Goal: Task Accomplishment & Management: Manage account settings

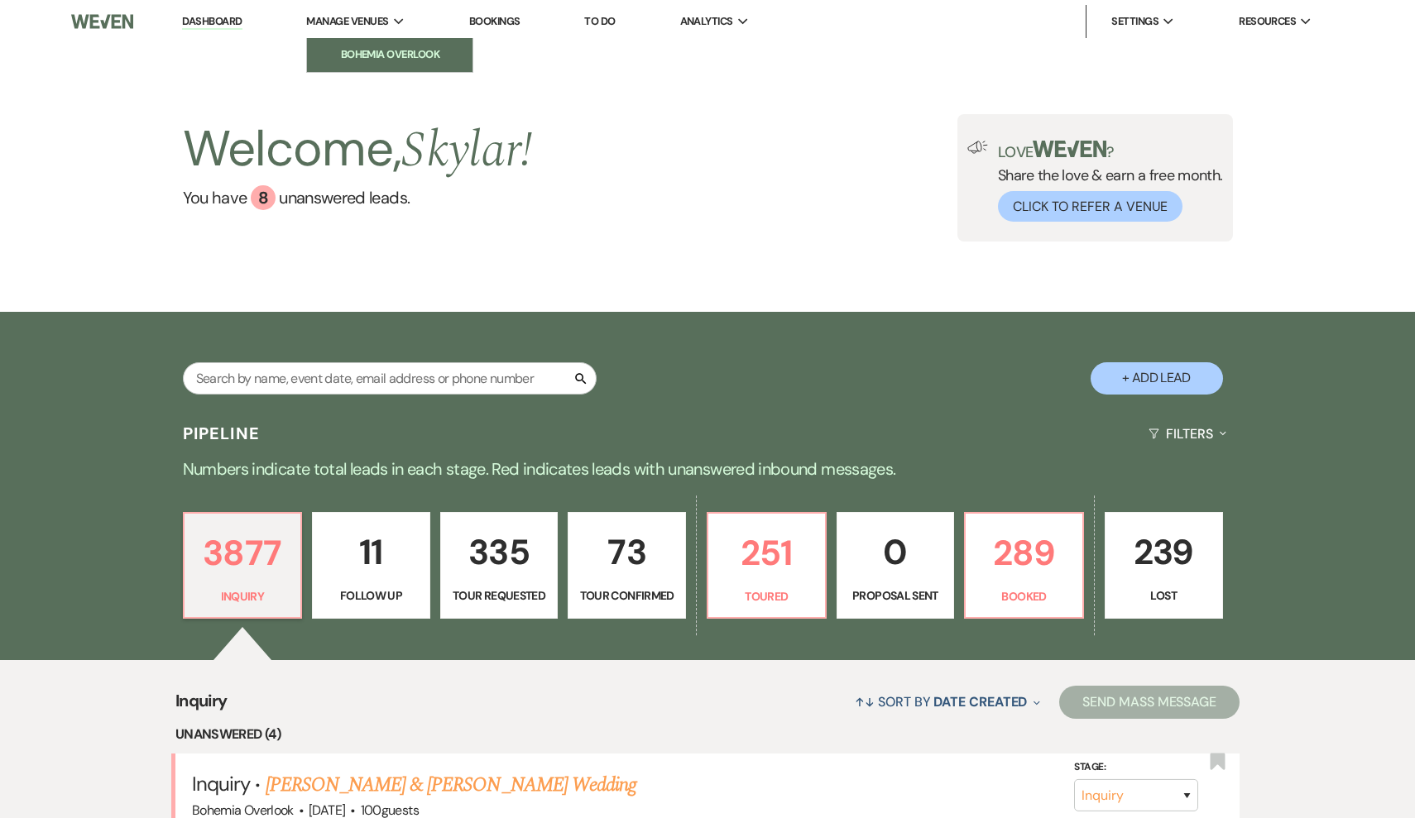
click at [385, 42] on link "Bohemia Overlook" at bounding box center [390, 54] width 166 height 33
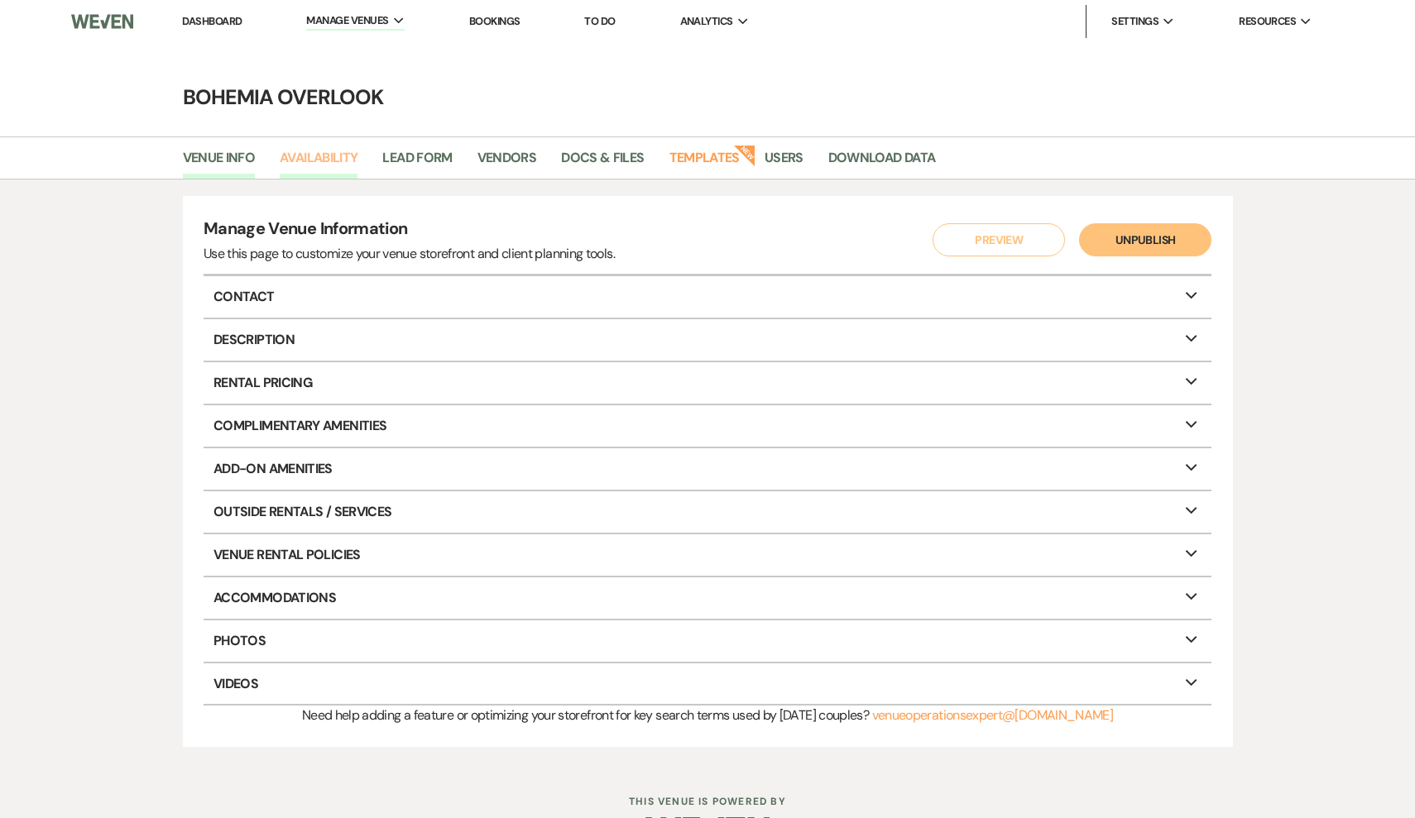
click at [350, 164] on link "Availability" at bounding box center [319, 162] width 78 height 31
select select "3"
select select "2026"
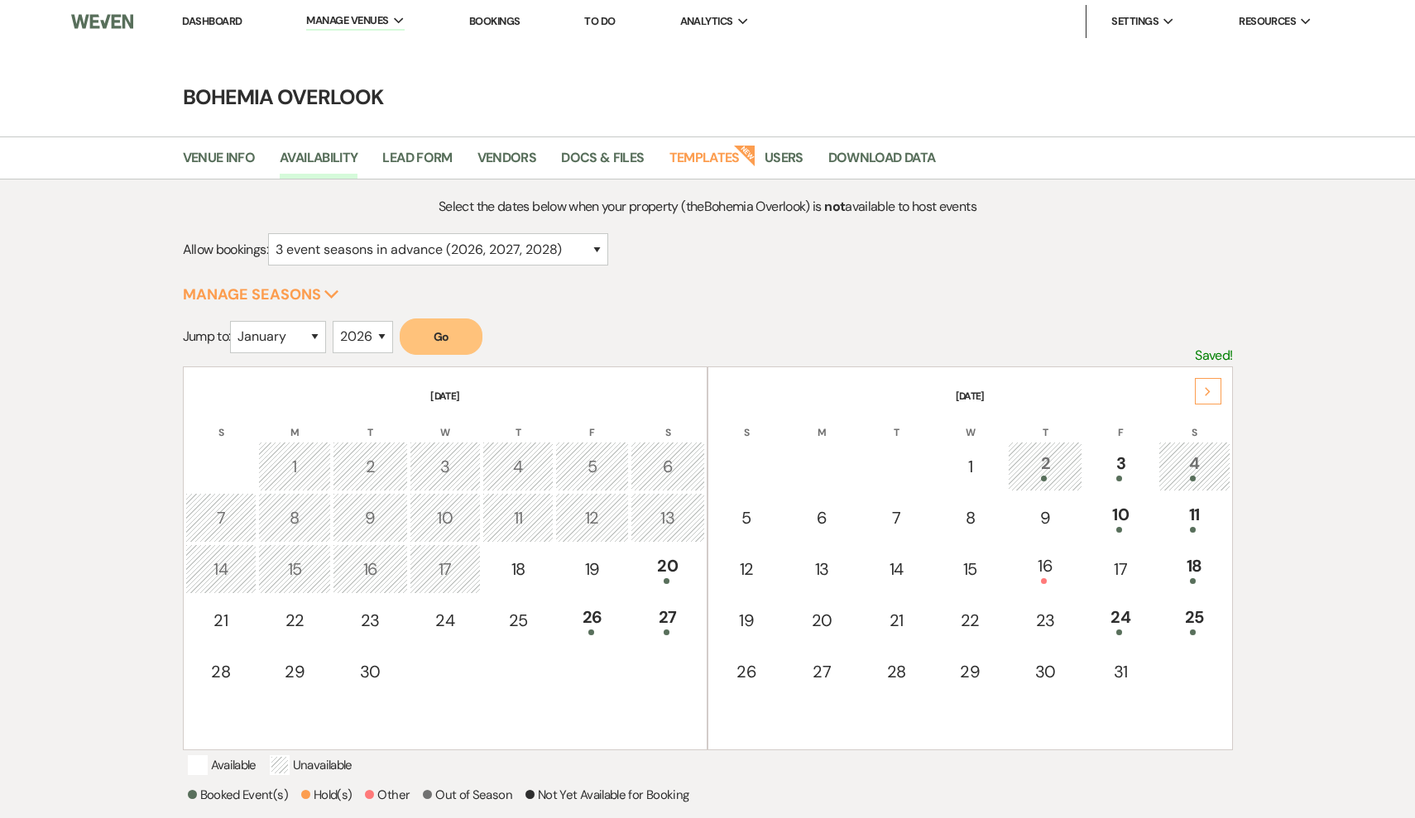
click at [1060, 467] on div "2" at bounding box center [1045, 466] width 56 height 31
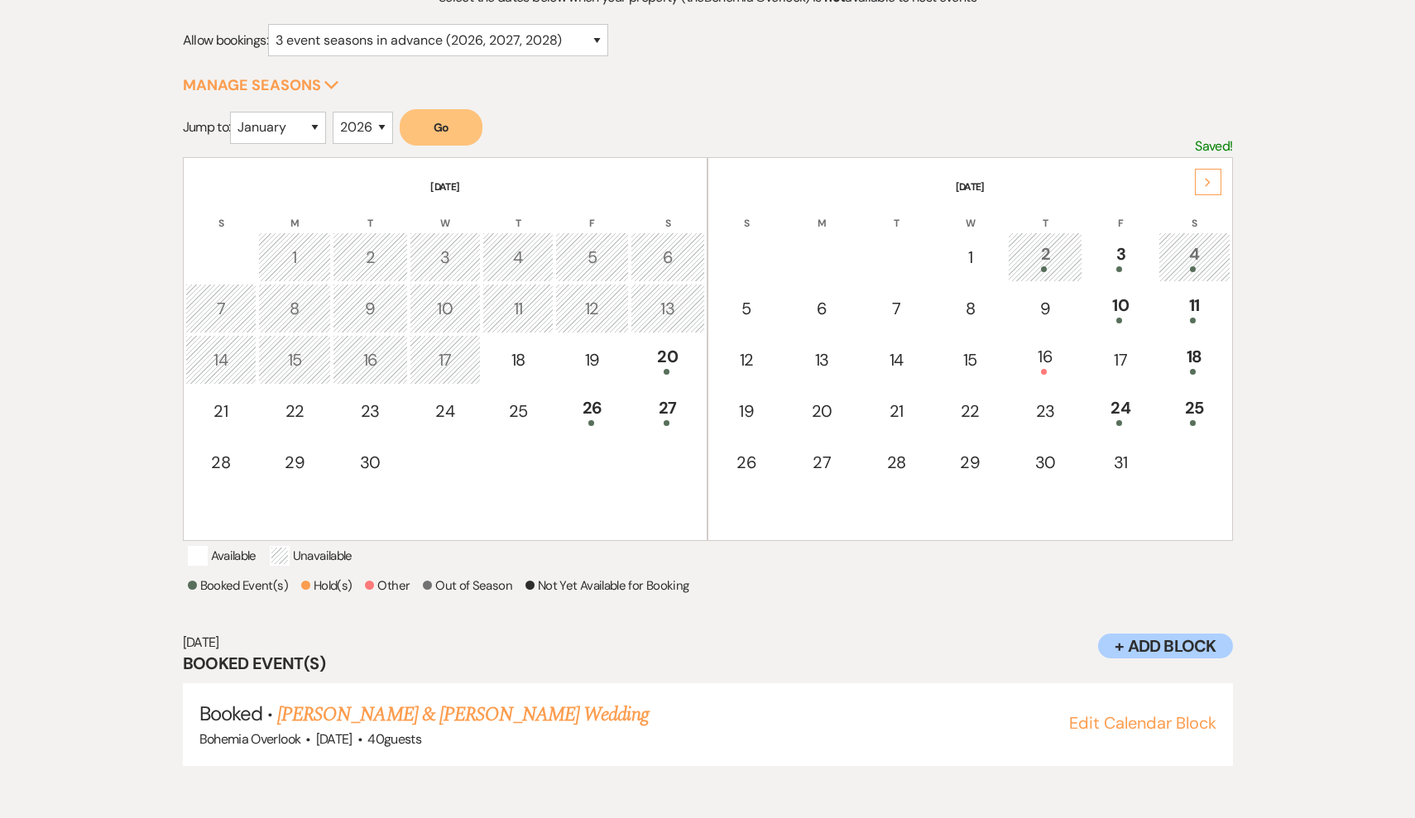
scroll to position [210, 0]
click at [556, 729] on link "[PERSON_NAME] & [PERSON_NAME] Wedding" at bounding box center [462, 714] width 371 height 30
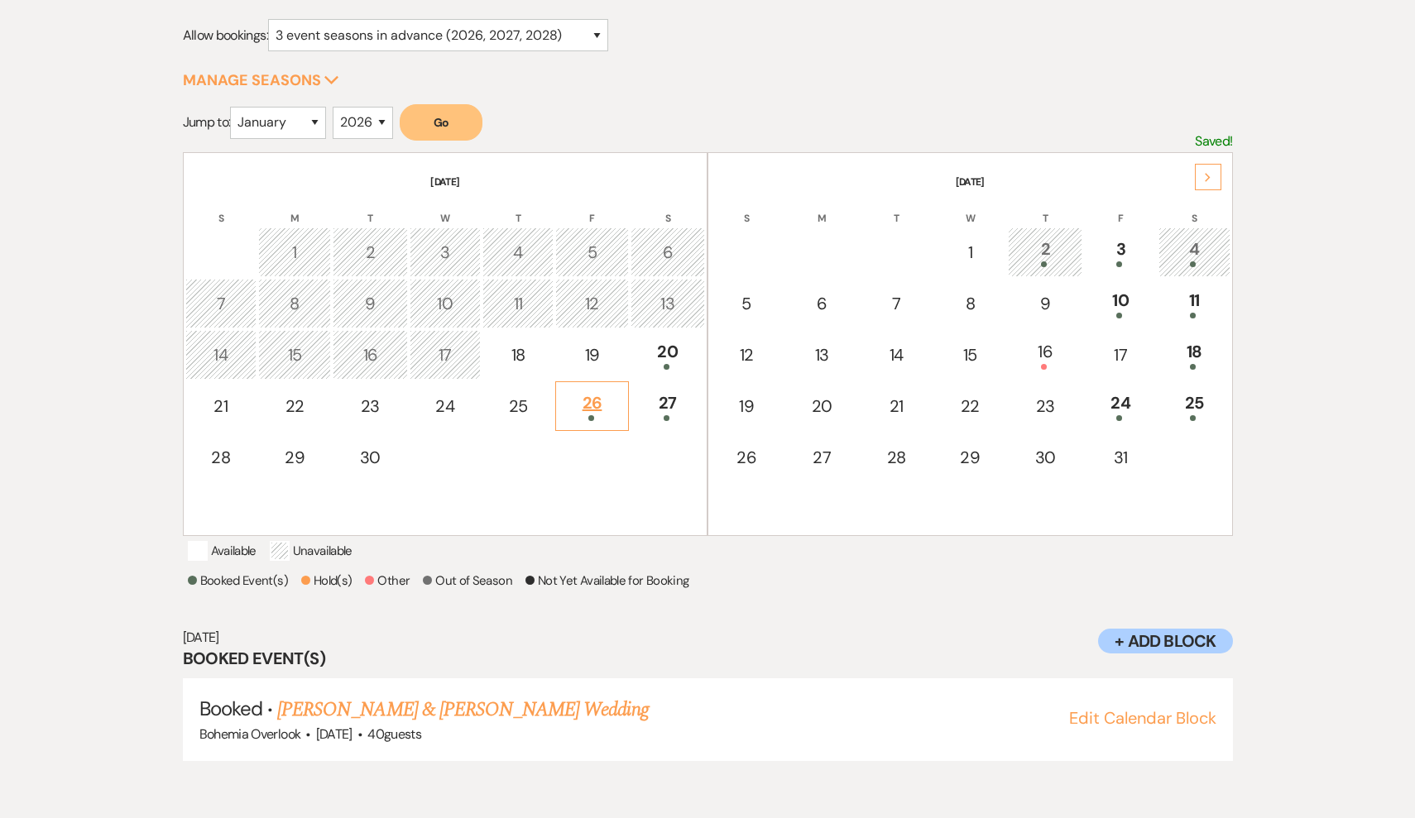
scroll to position [232, 0]
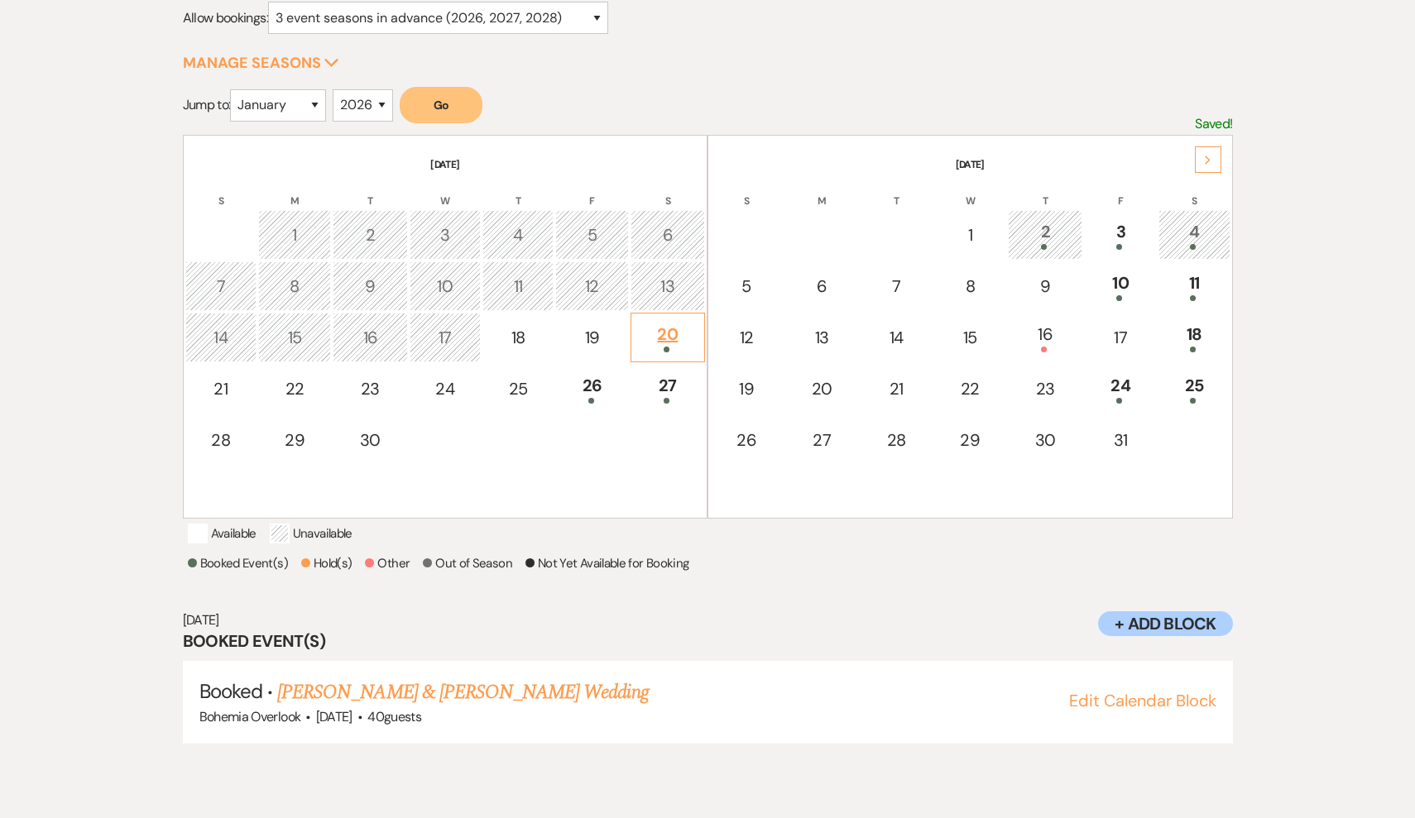
click at [645, 355] on td "20" at bounding box center [668, 338] width 74 height 50
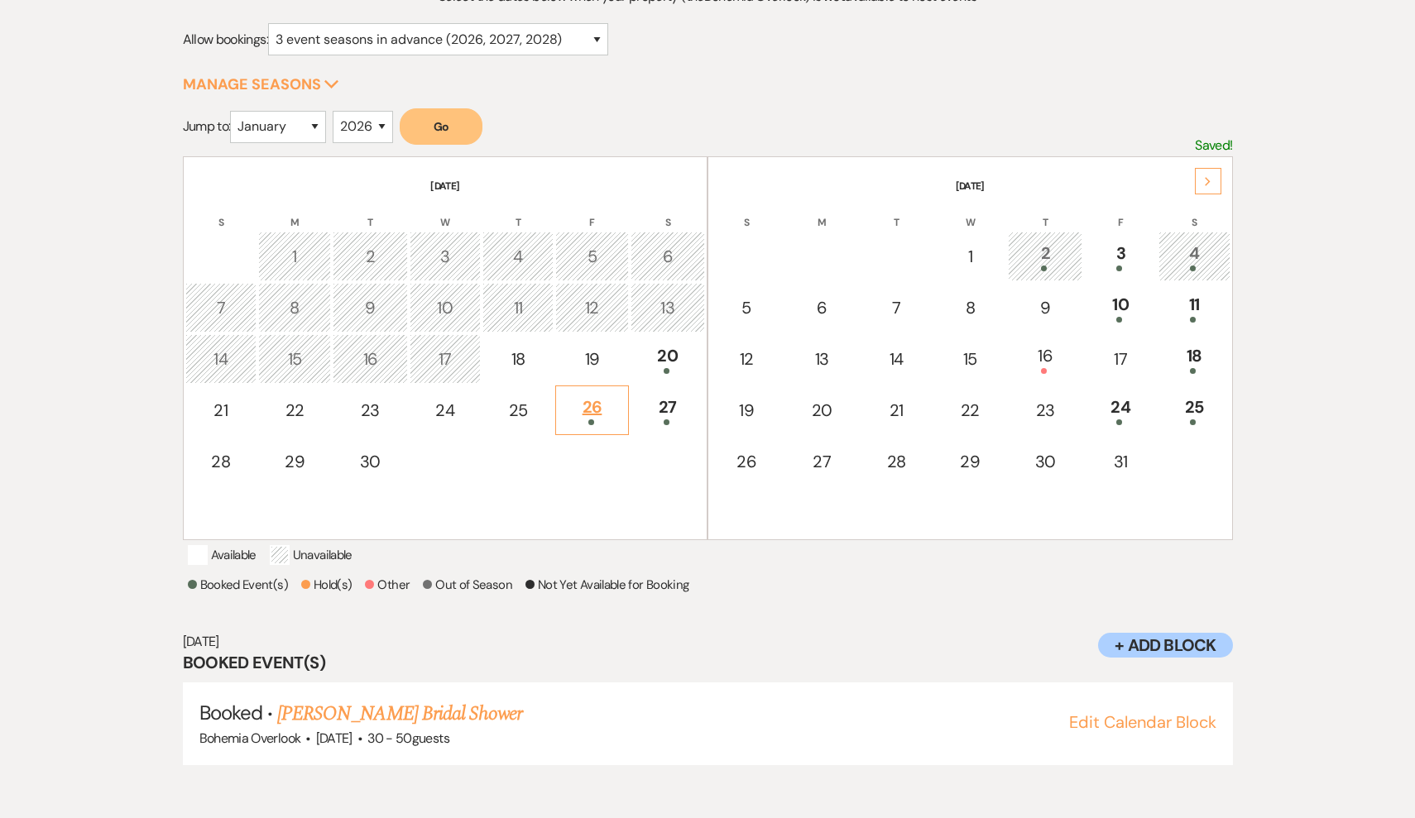
click at [602, 421] on div at bounding box center [591, 423] width 55 height 6
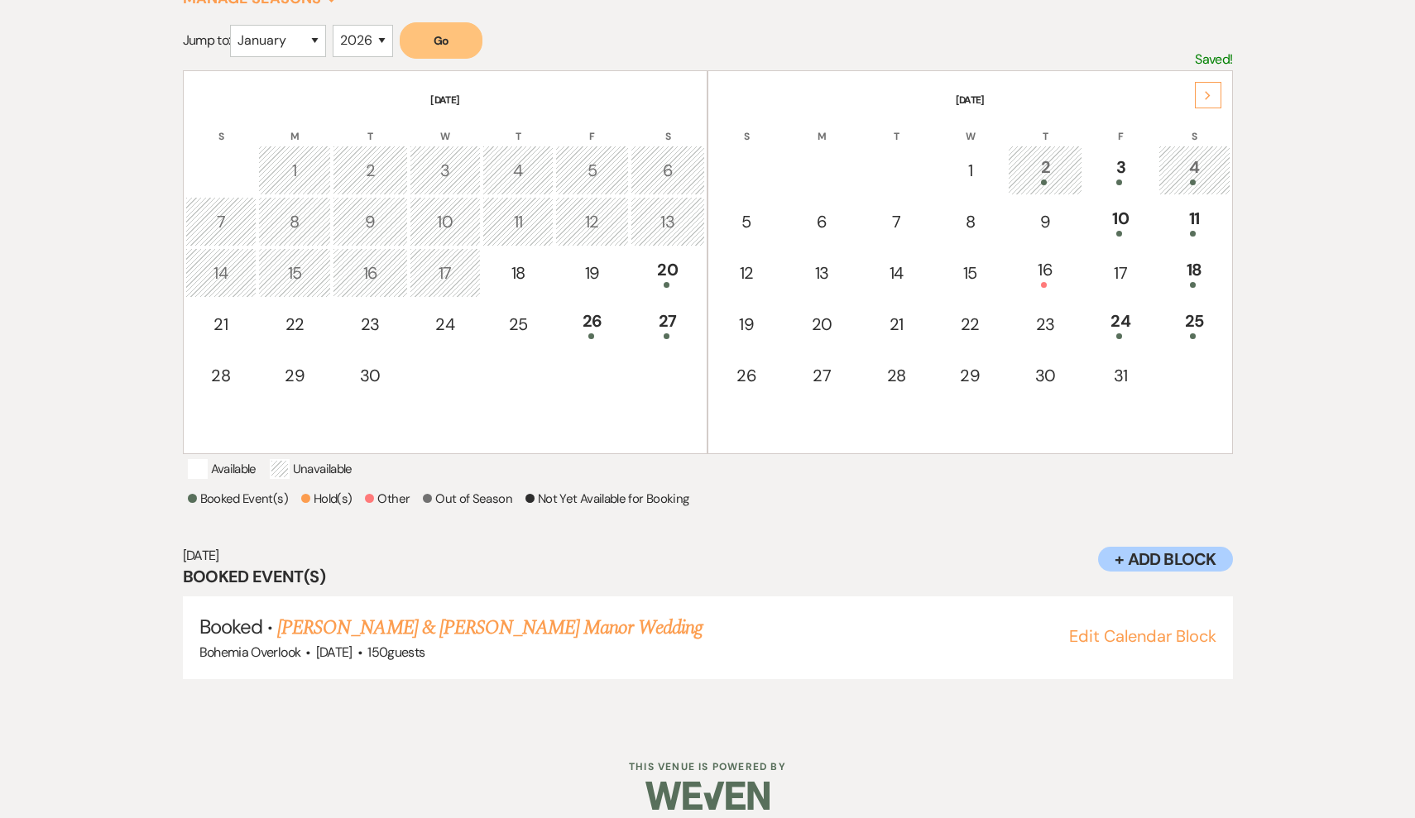
scroll to position [333, 0]
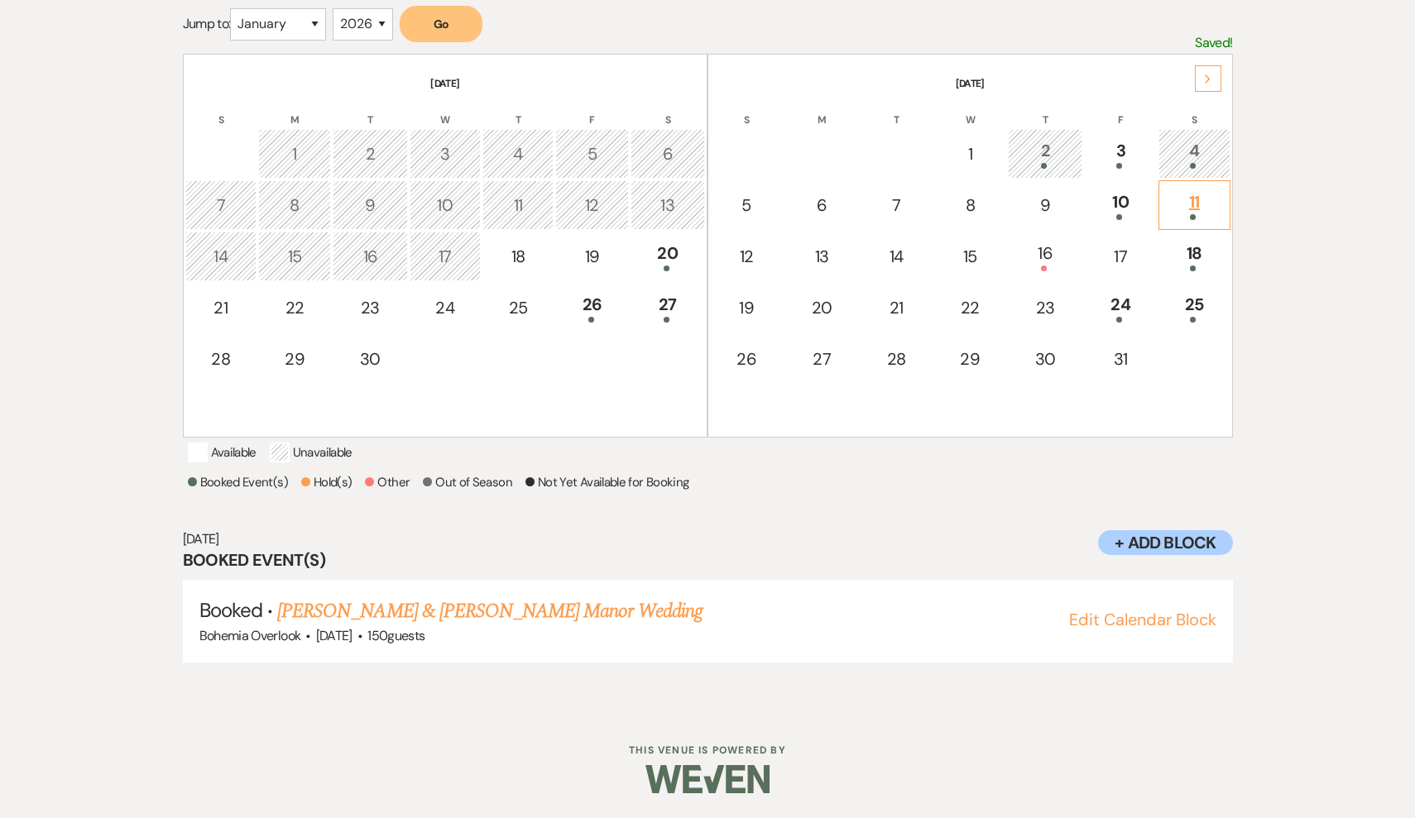
click at [1199, 191] on div "11" at bounding box center [1194, 205] width 53 height 31
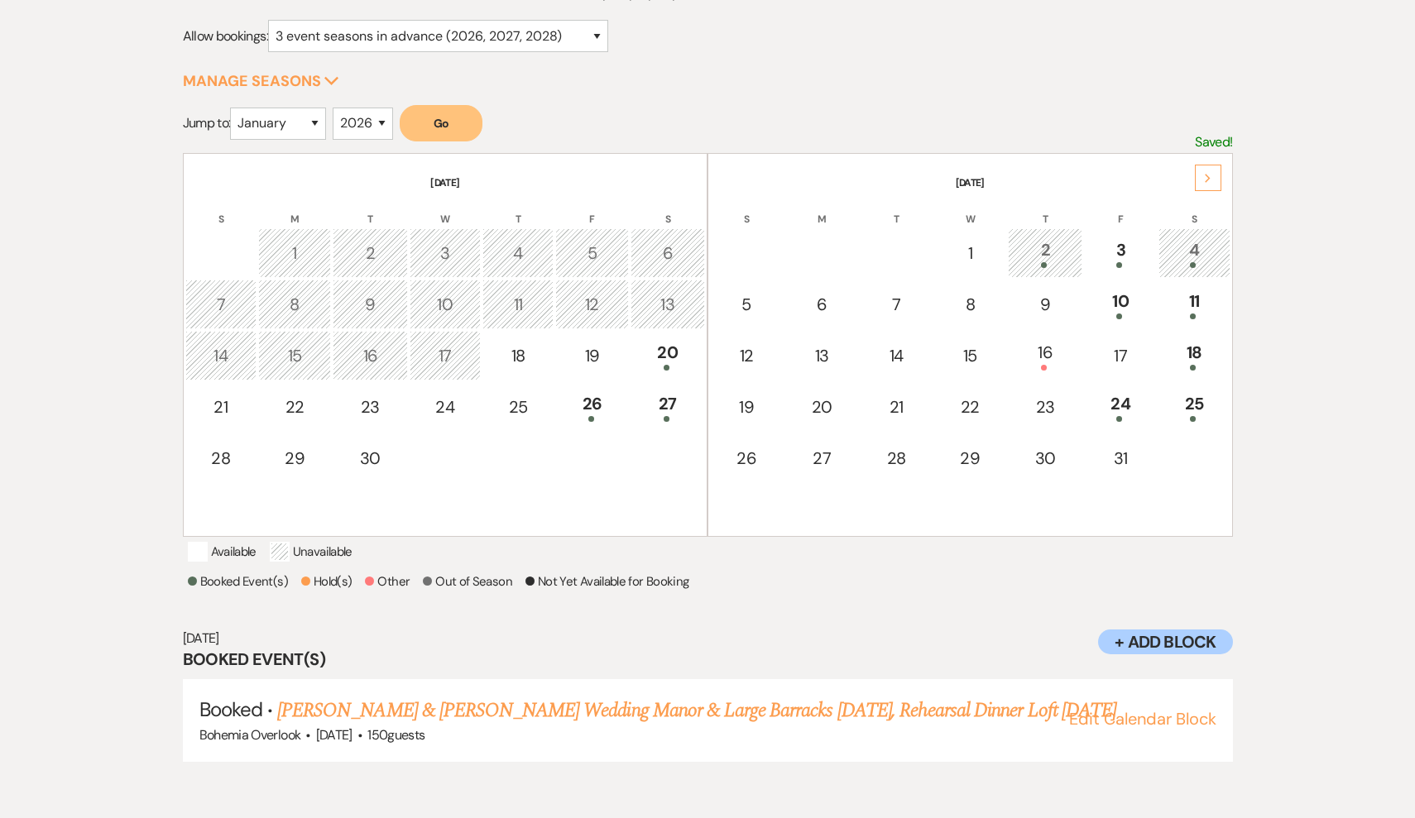
scroll to position [210, 0]
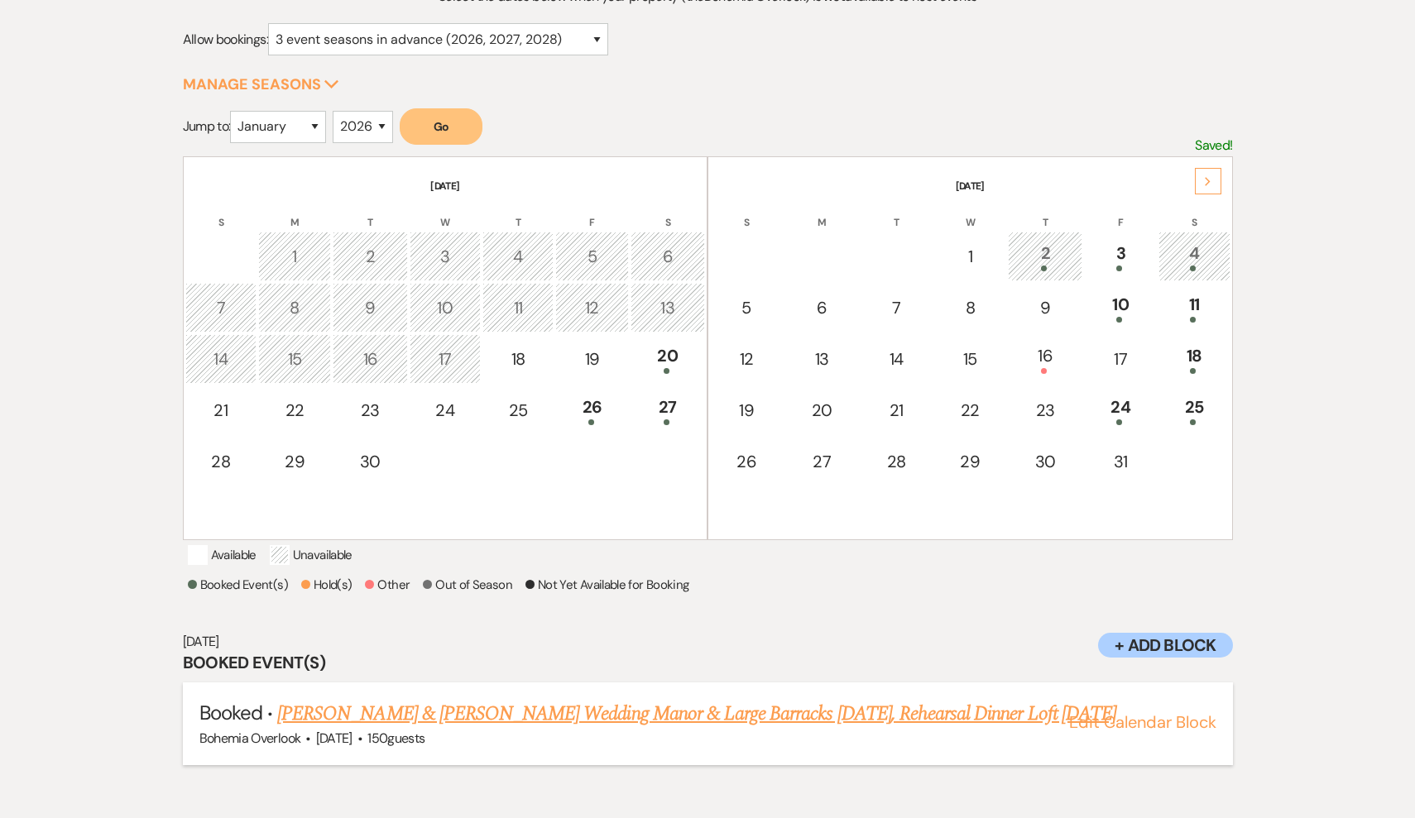
click at [505, 722] on link "Colin Bowling & Nicole Kress's Wedding Manor & Large Barracks October 11, Rehea…" at bounding box center [696, 714] width 839 height 30
click at [1205, 365] on div "18" at bounding box center [1194, 358] width 53 height 31
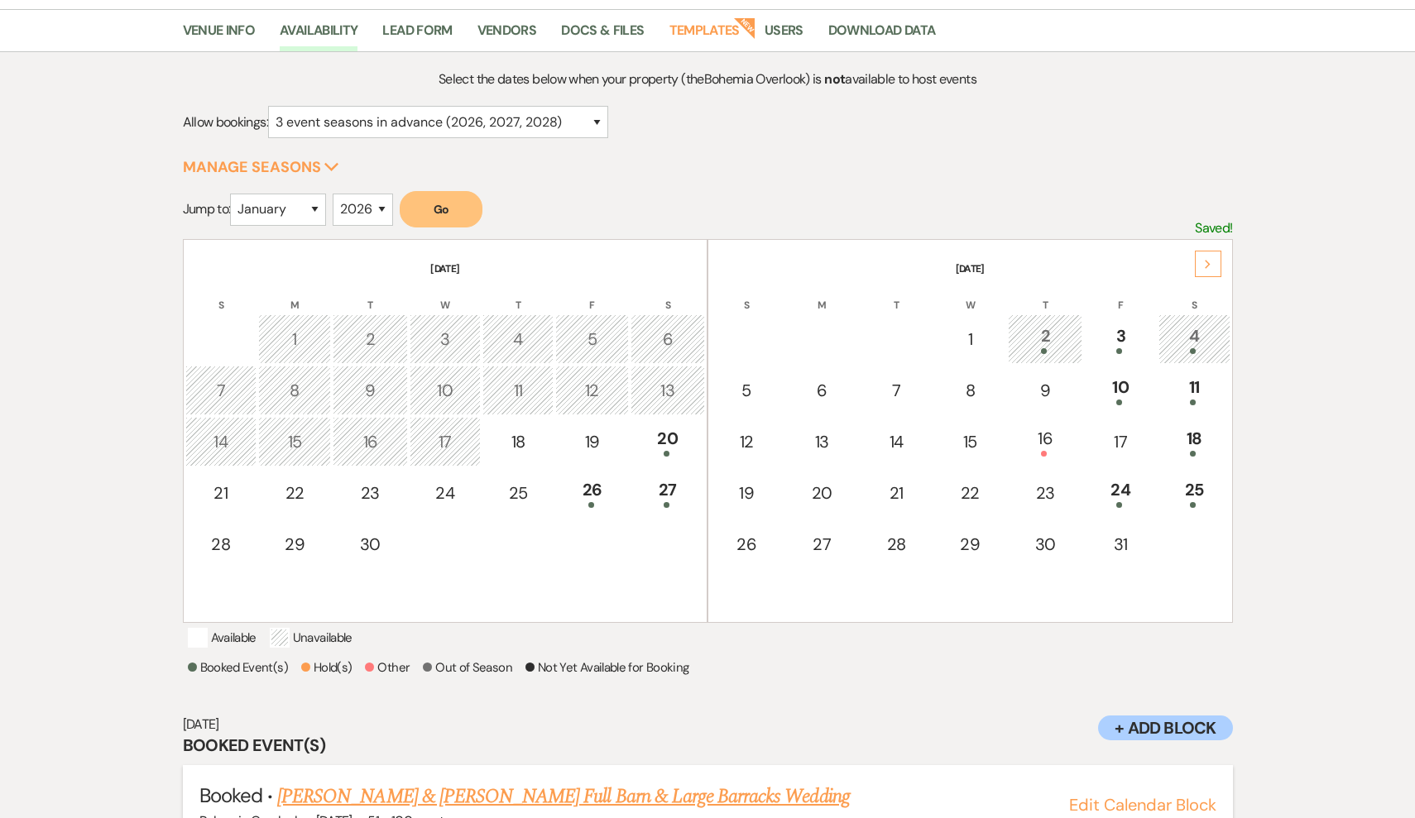
click at [713, 812] on link "Ashley Cannoy's & Brandon Wallace Full Barn & Large Barracks Wedding" at bounding box center [563, 797] width 573 height 30
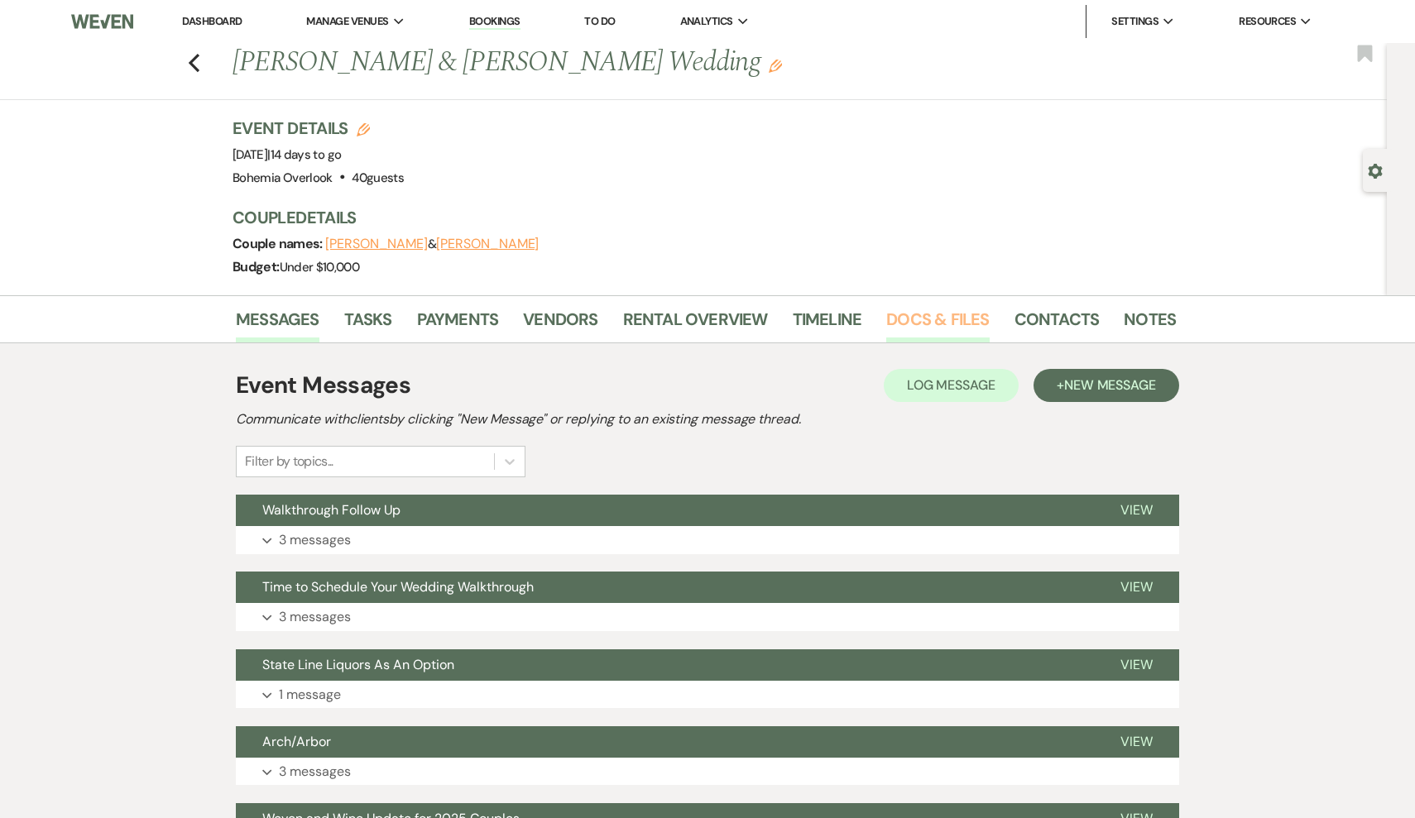
click at [942, 323] on link "Docs & Files" at bounding box center [937, 324] width 103 height 36
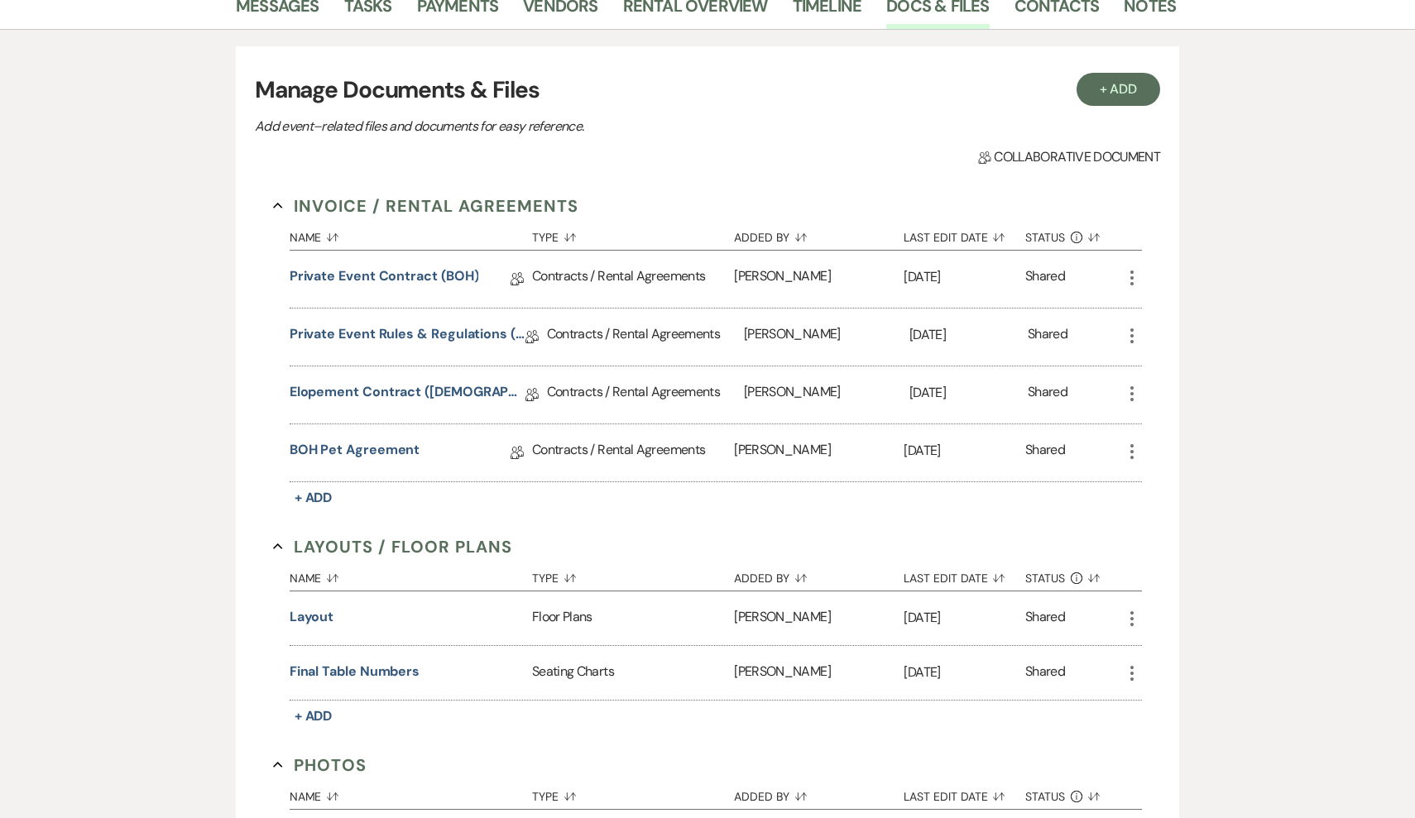
scroll to position [314, 0]
click at [386, 281] on link "Private Event Contract (BOH)" at bounding box center [385, 279] width 190 height 26
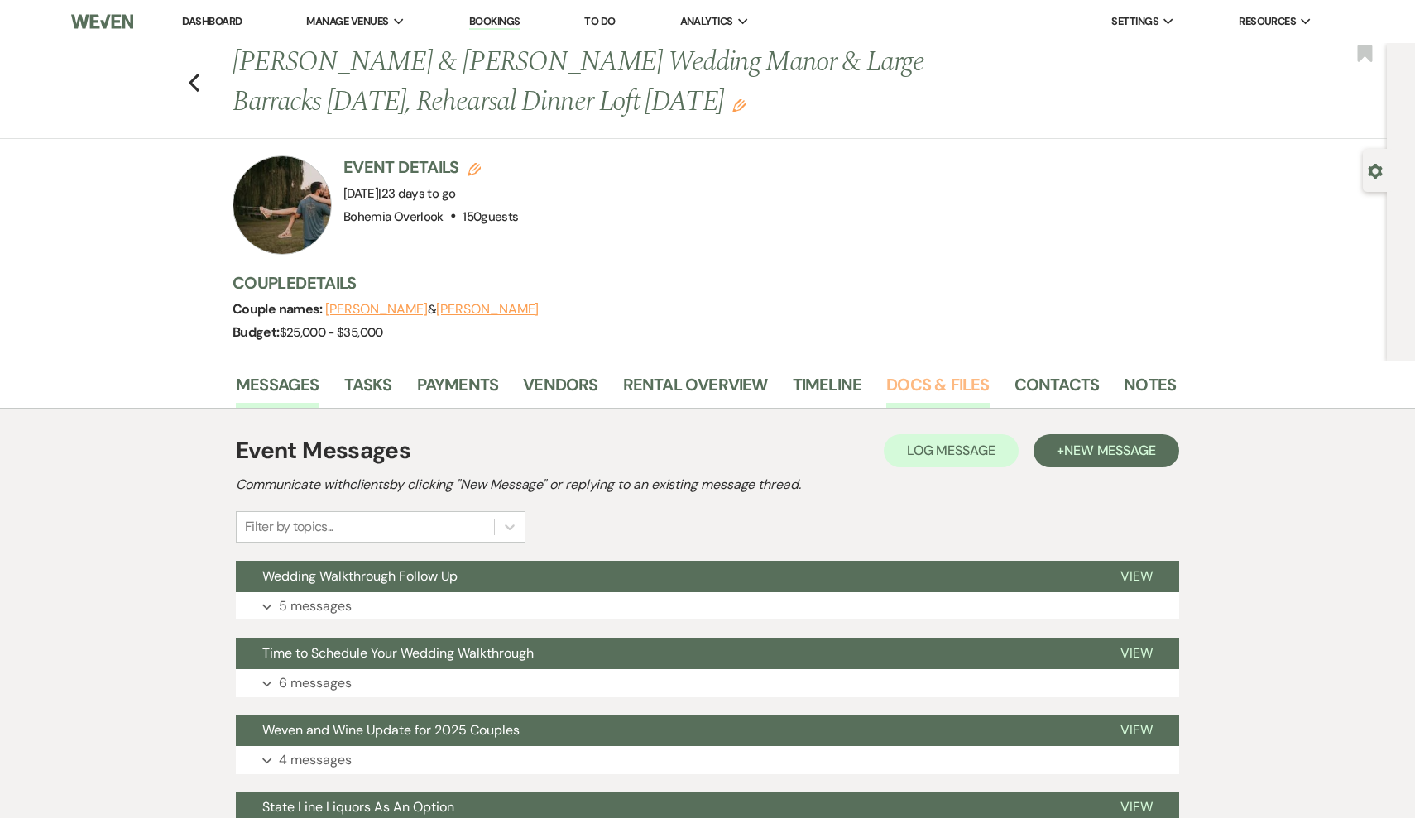
click at [908, 379] on link "Docs & Files" at bounding box center [937, 390] width 103 height 36
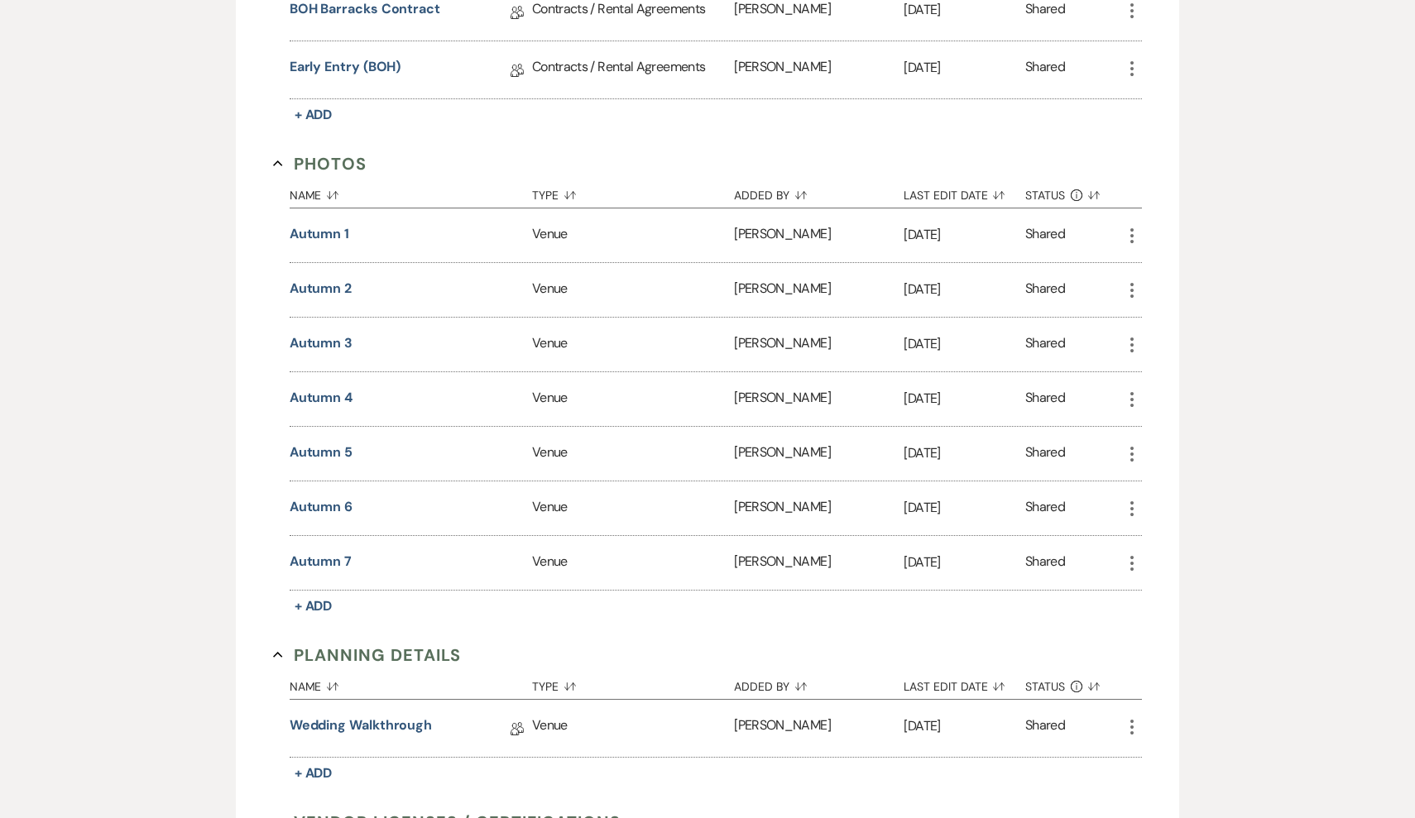
scroll to position [948, 0]
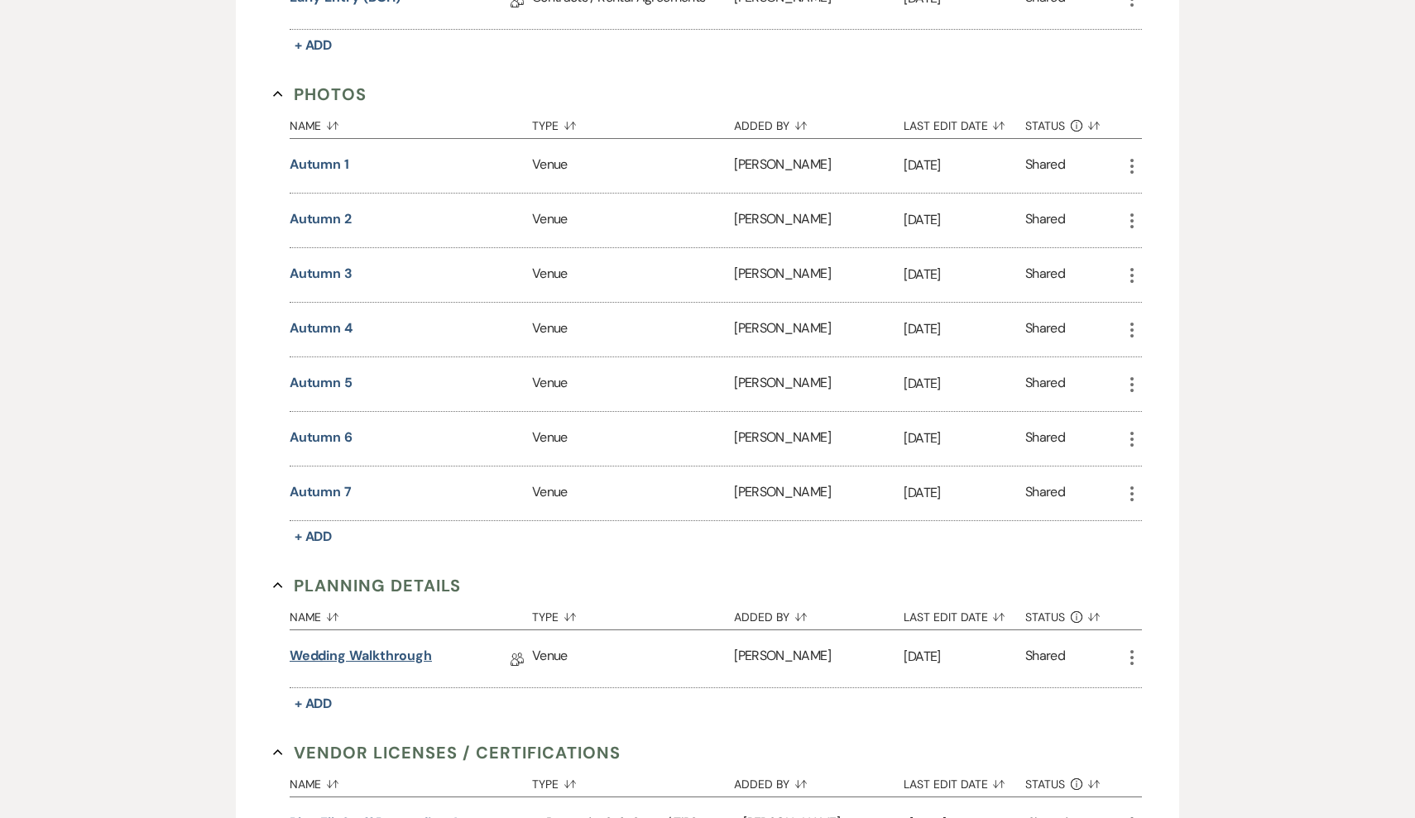
click at [359, 666] on link "Wedding Walkthrough" at bounding box center [361, 659] width 142 height 26
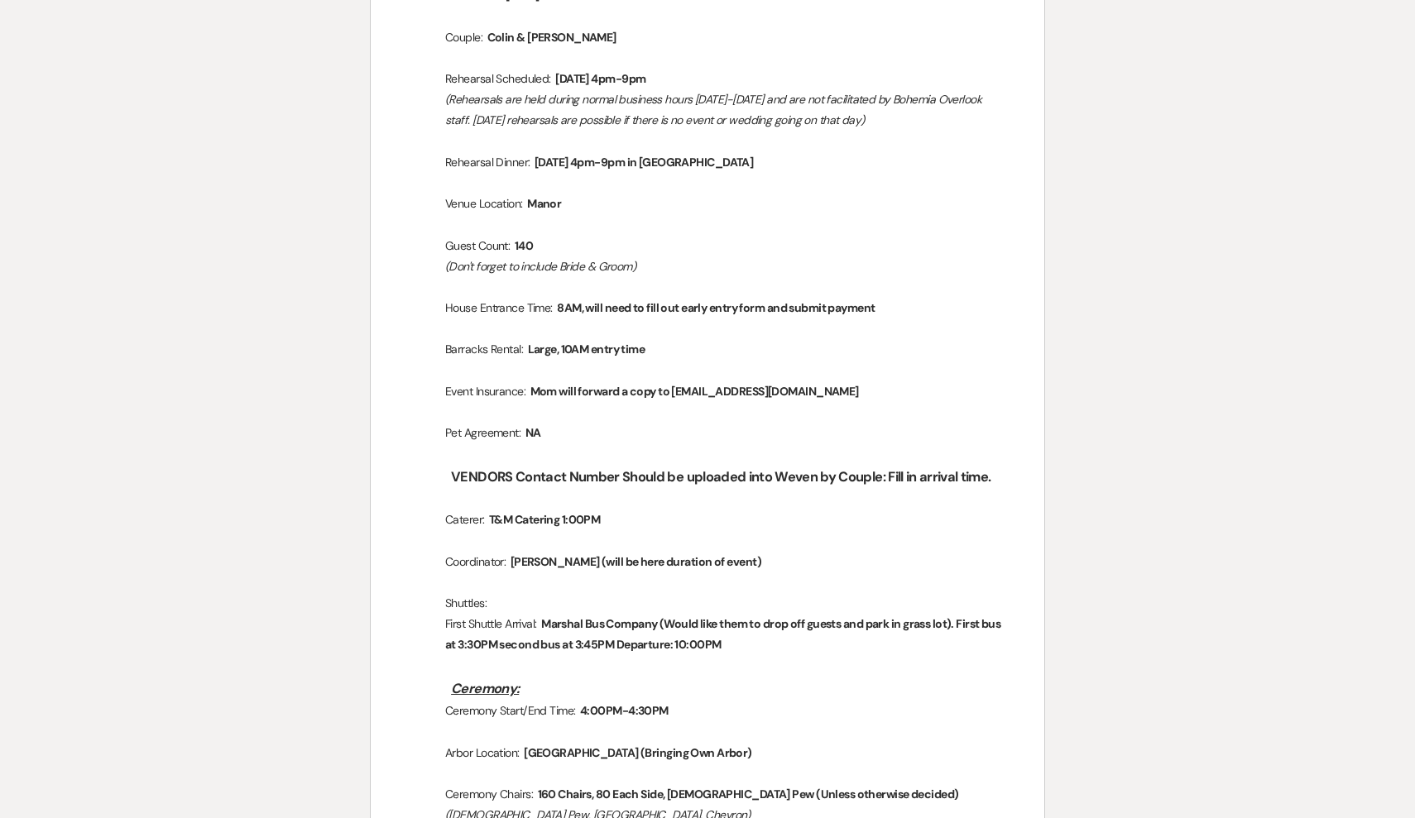
scroll to position [405, 0]
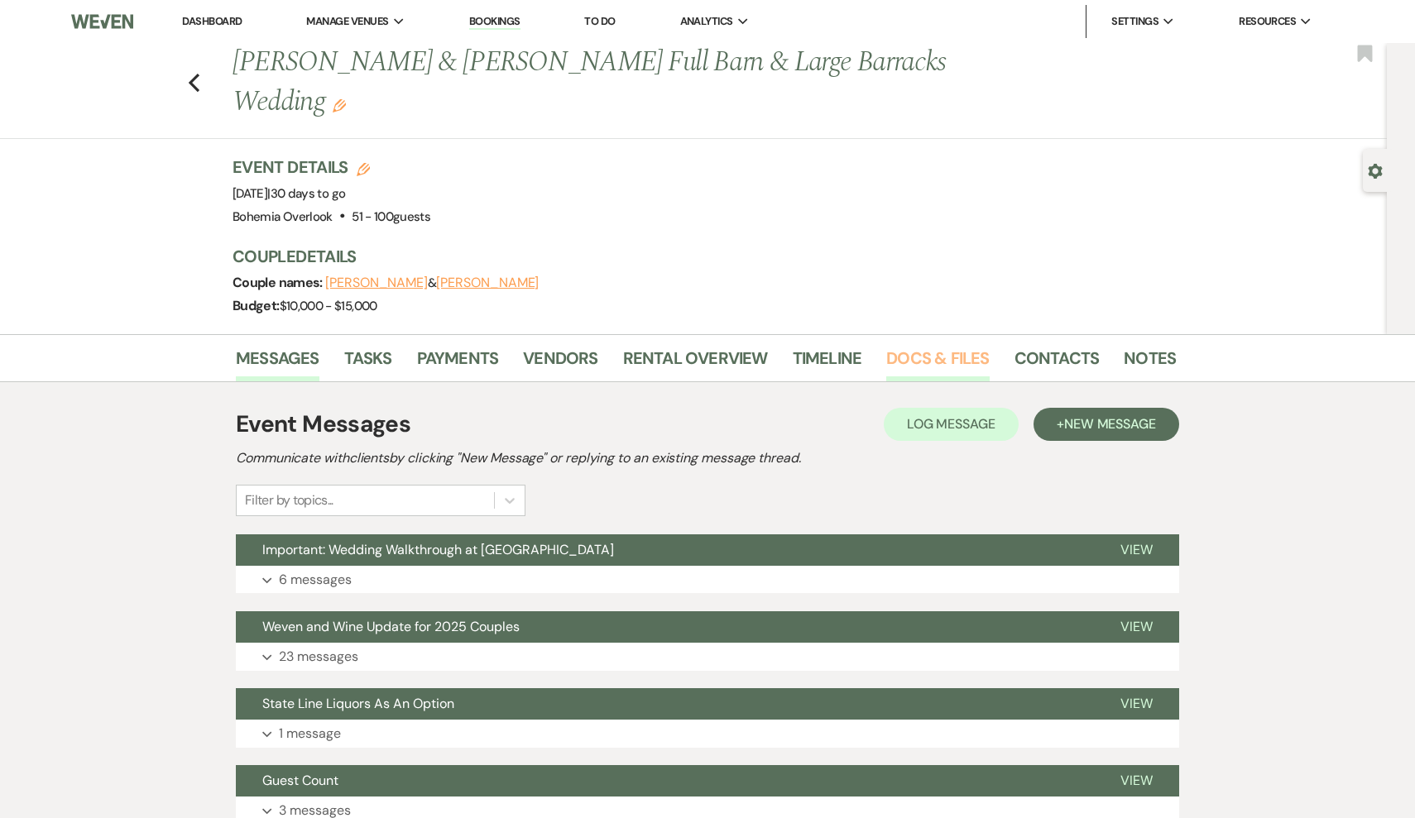
click at [938, 356] on link "Docs & Files" at bounding box center [937, 363] width 103 height 36
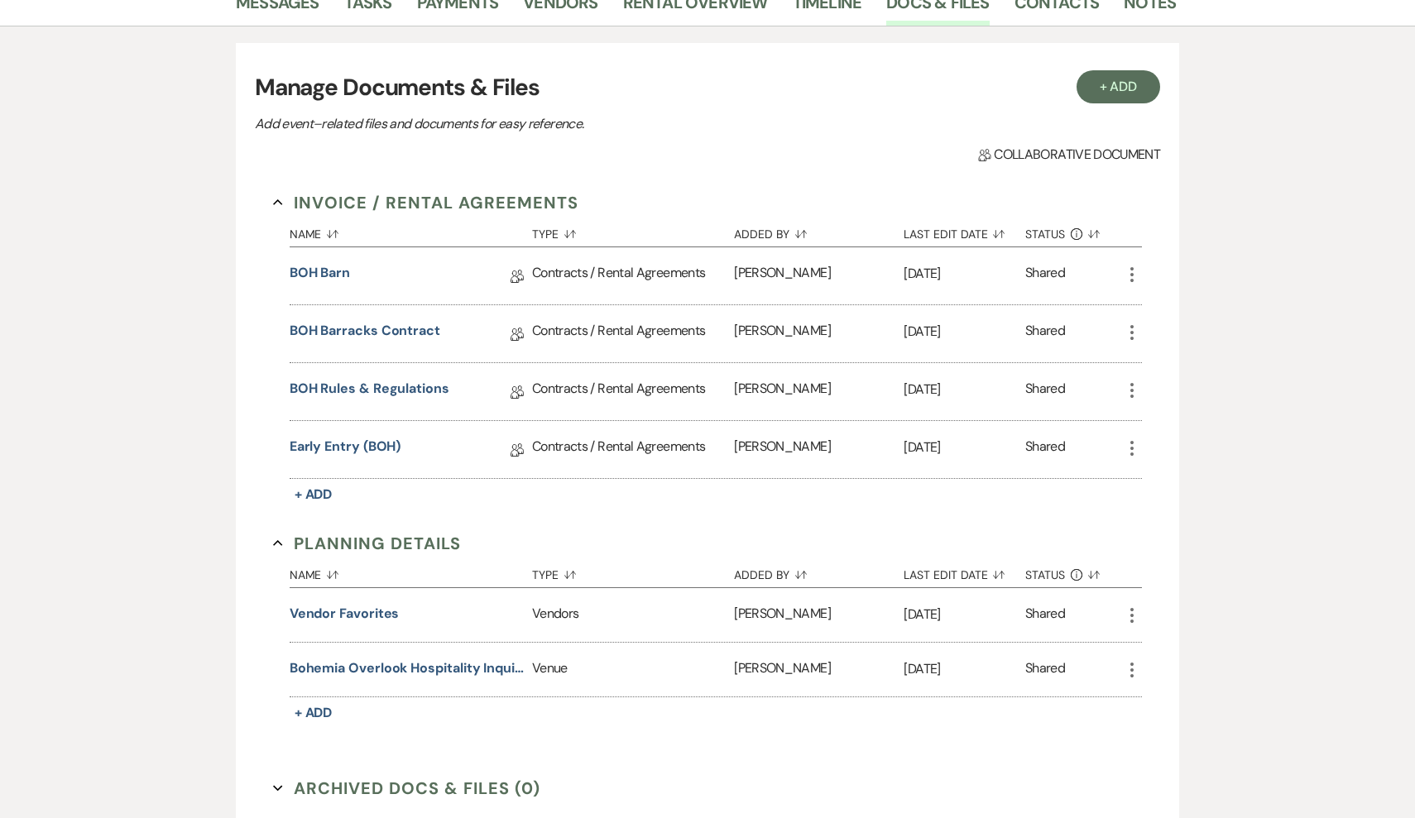
scroll to position [364, 0]
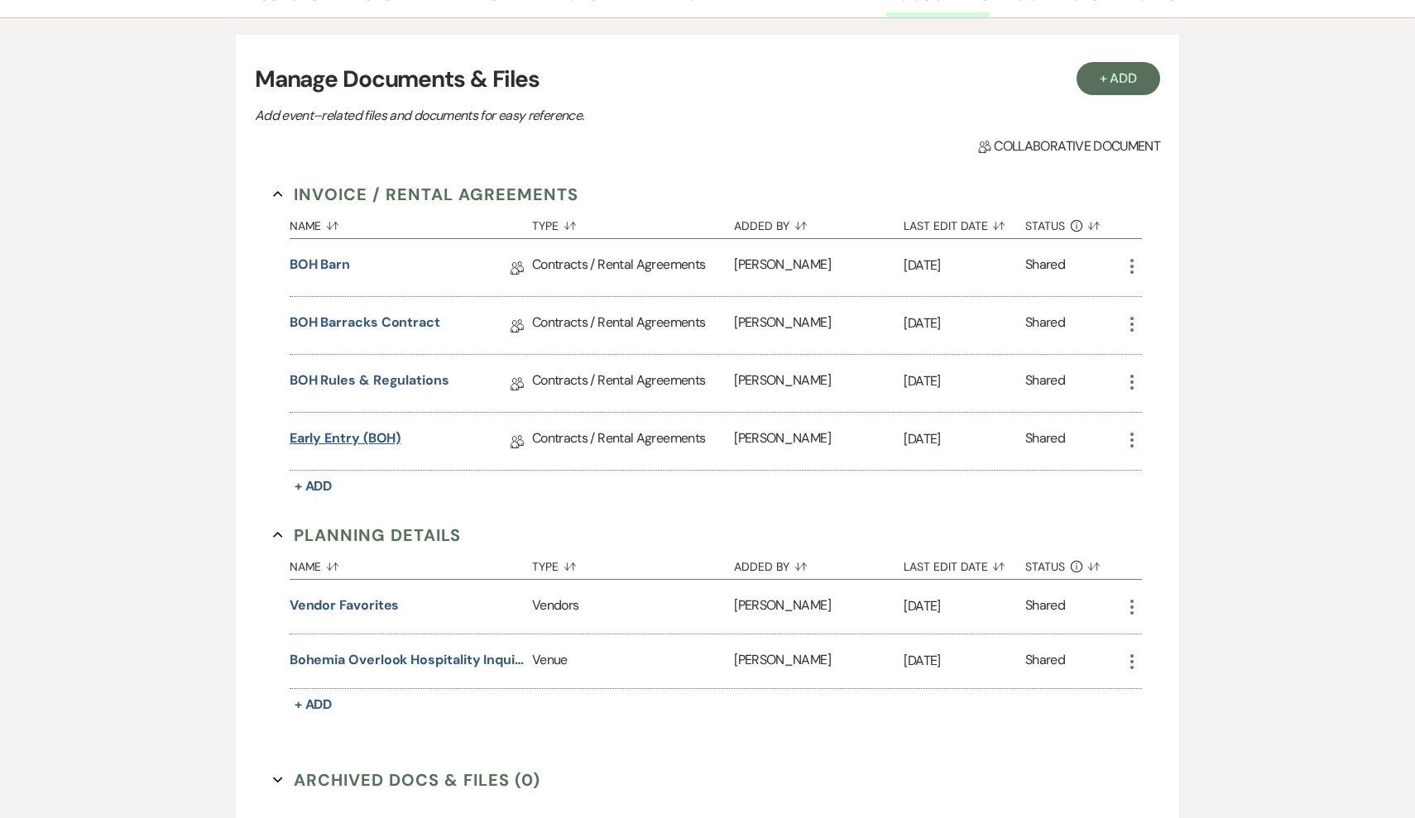
click at [390, 435] on link "Early Entry (BOH)" at bounding box center [346, 442] width 112 height 26
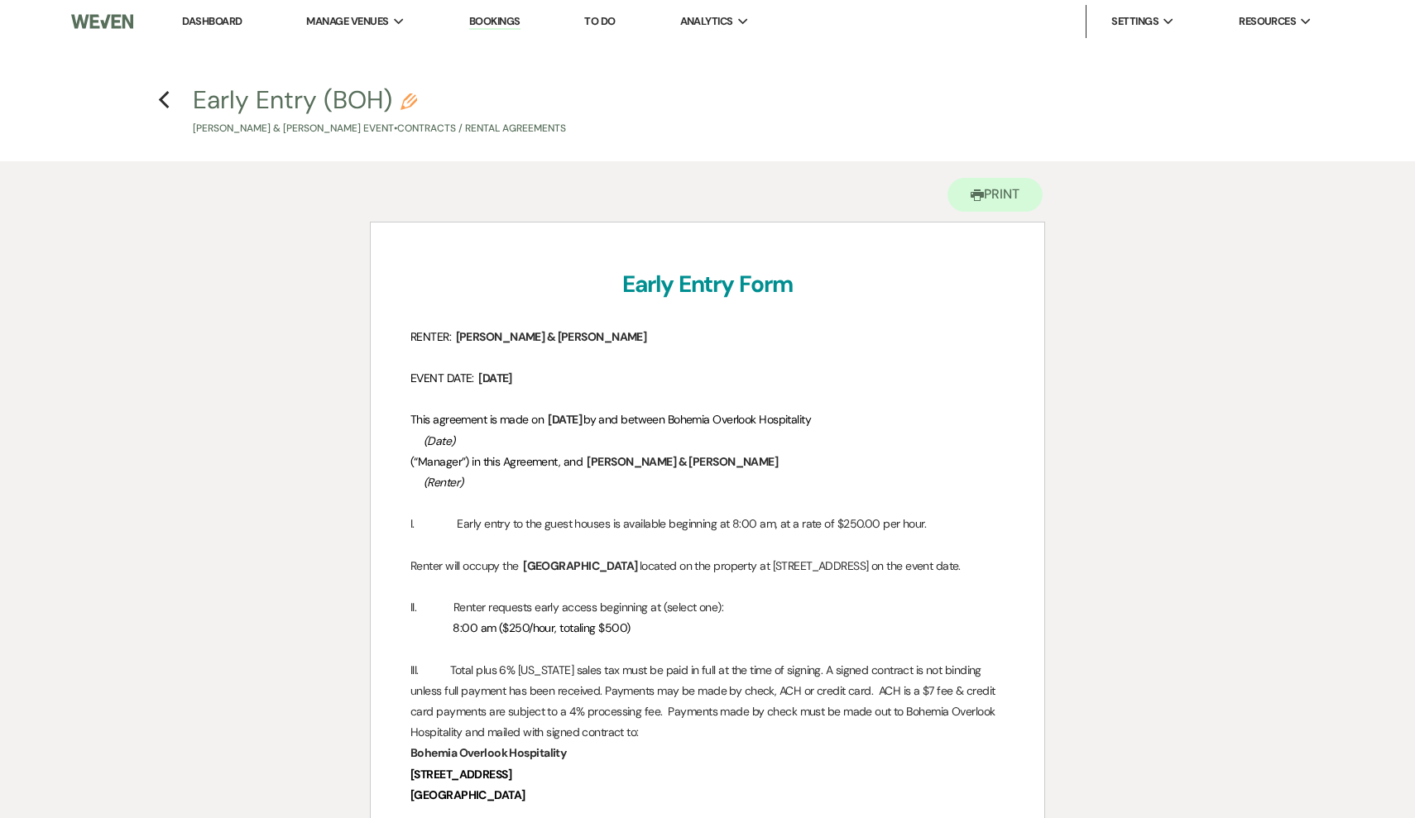
click at [1132, 303] on div "Printer Print Add Photo + Insert Field Expand Standard Field Smart Field Signat…" at bounding box center [708, 752] width 1192 height 1183
